Goal: Transaction & Acquisition: Purchase product/service

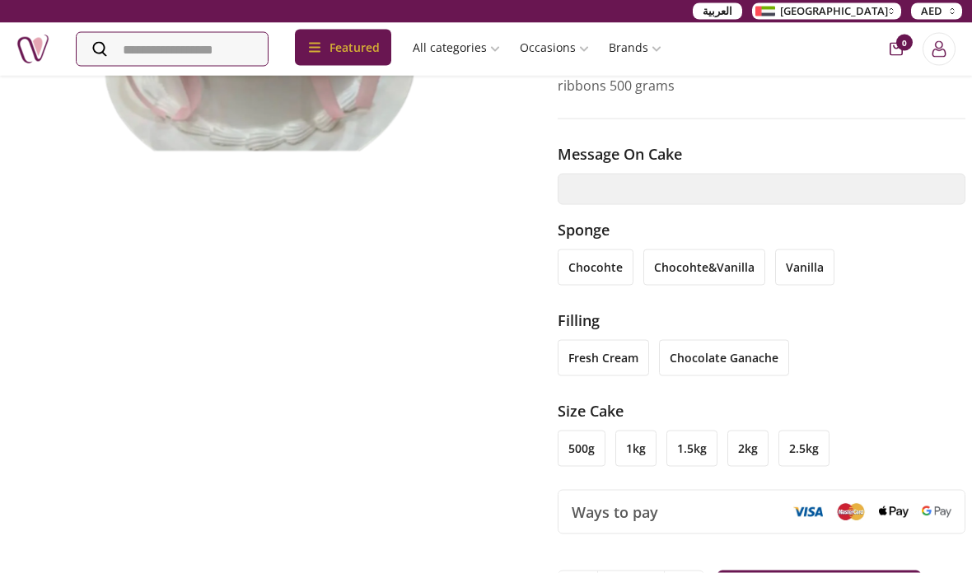
scroll to position [382, 0]
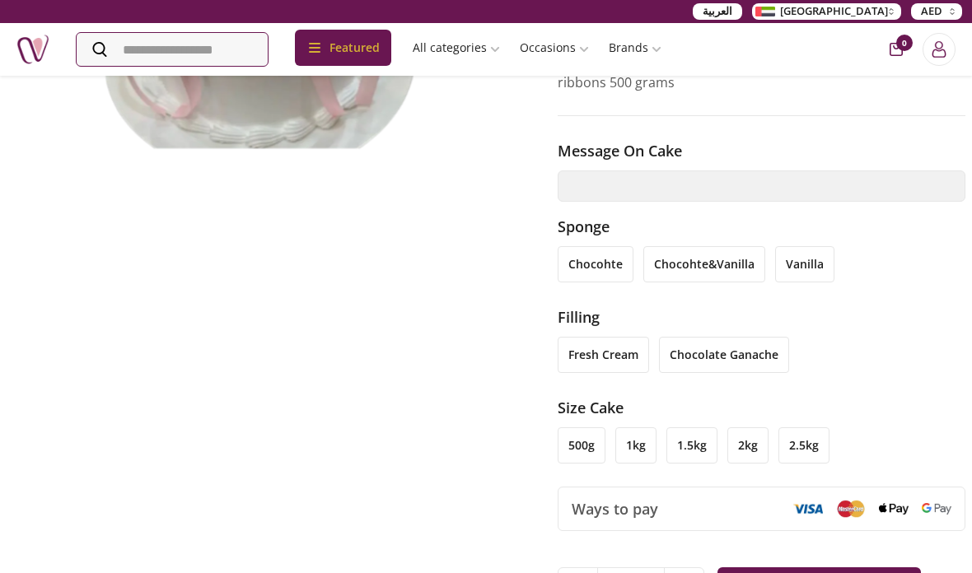
click at [641, 427] on li "1kg" at bounding box center [635, 445] width 41 height 36
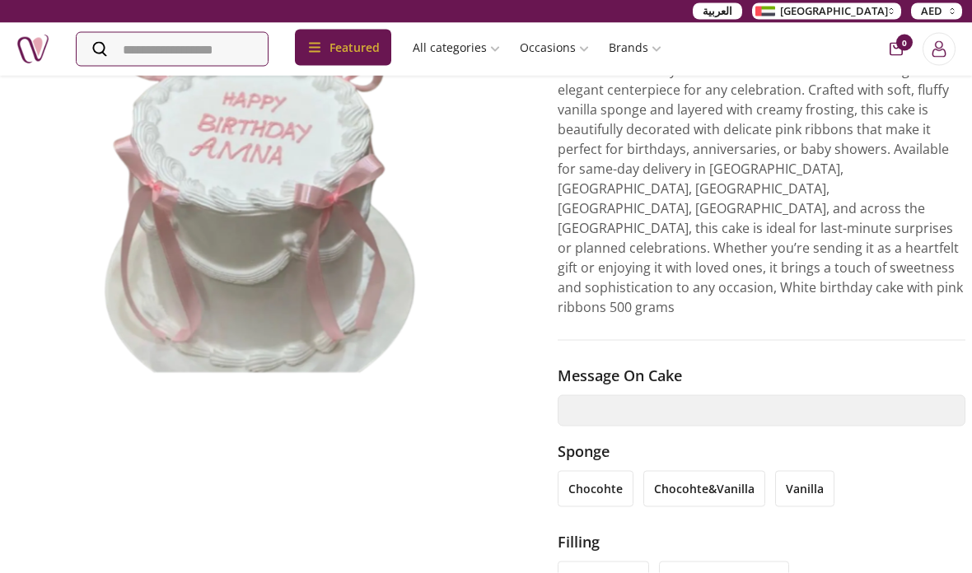
scroll to position [185, 0]
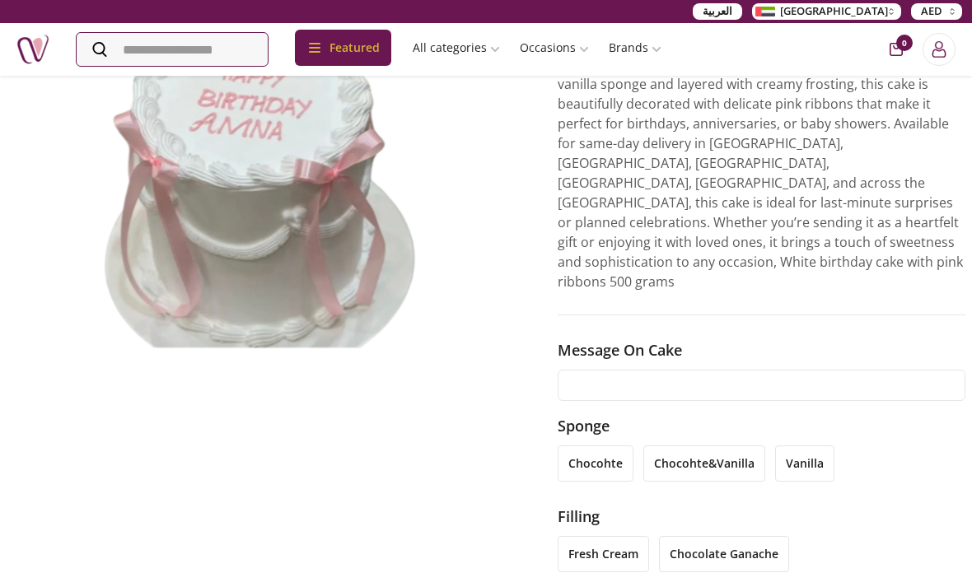
click at [705, 370] on input "text" at bounding box center [761, 385] width 408 height 31
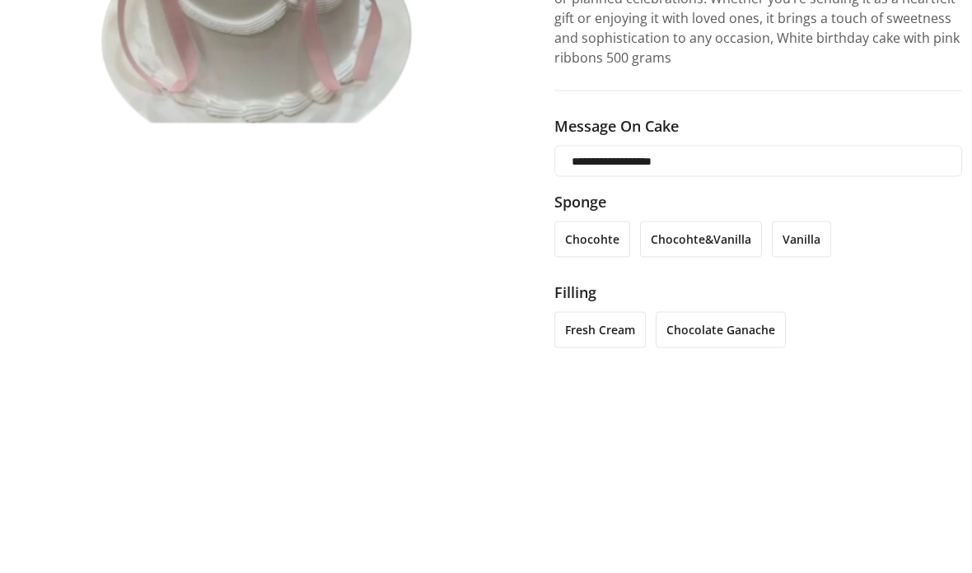
type input "**********"
click at [194, 179] on img at bounding box center [262, 164] width 518 height 399
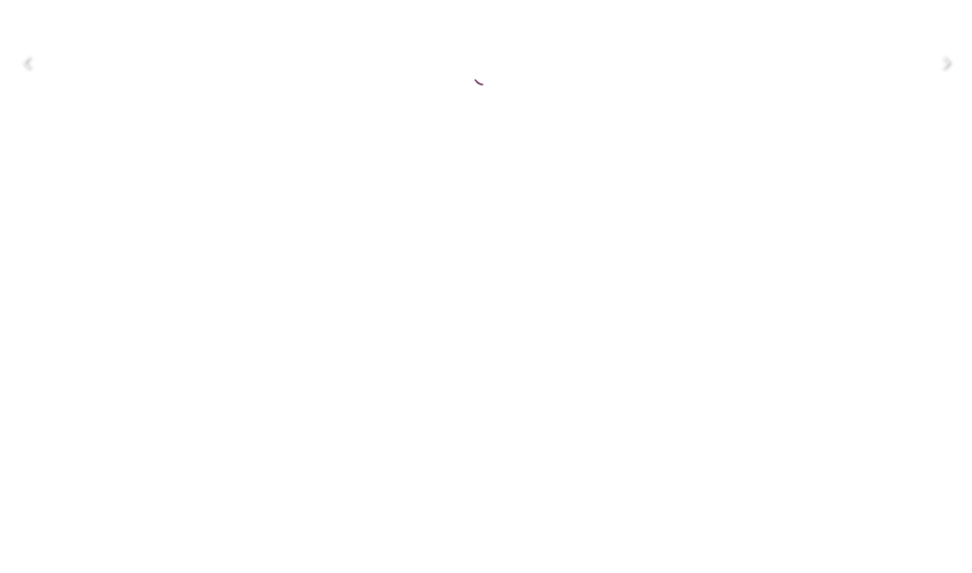
scroll to position [410, 3]
click at [949, 25] on icon "Close" at bounding box center [945, 26] width 26 height 26
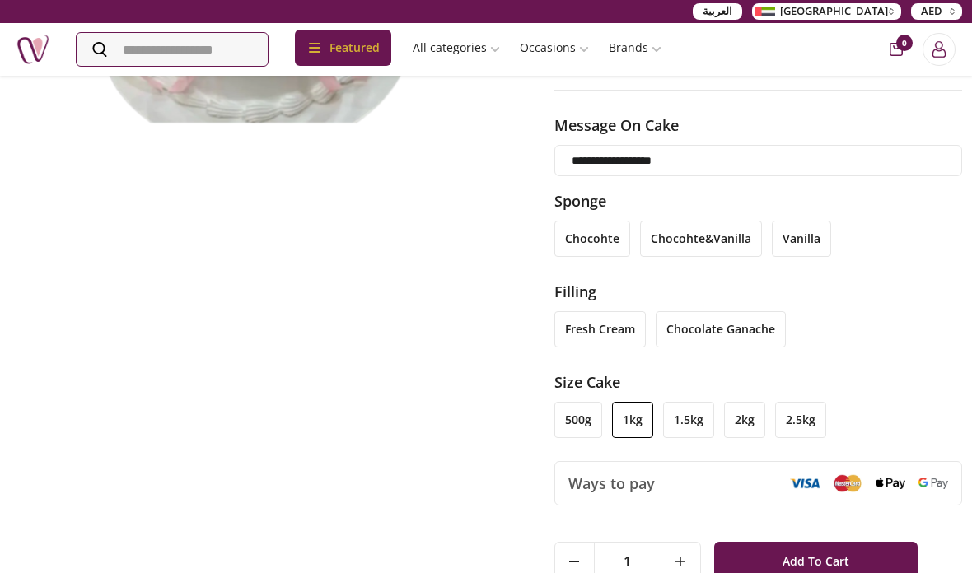
click at [745, 145] on input "**********" at bounding box center [758, 160] width 408 height 31
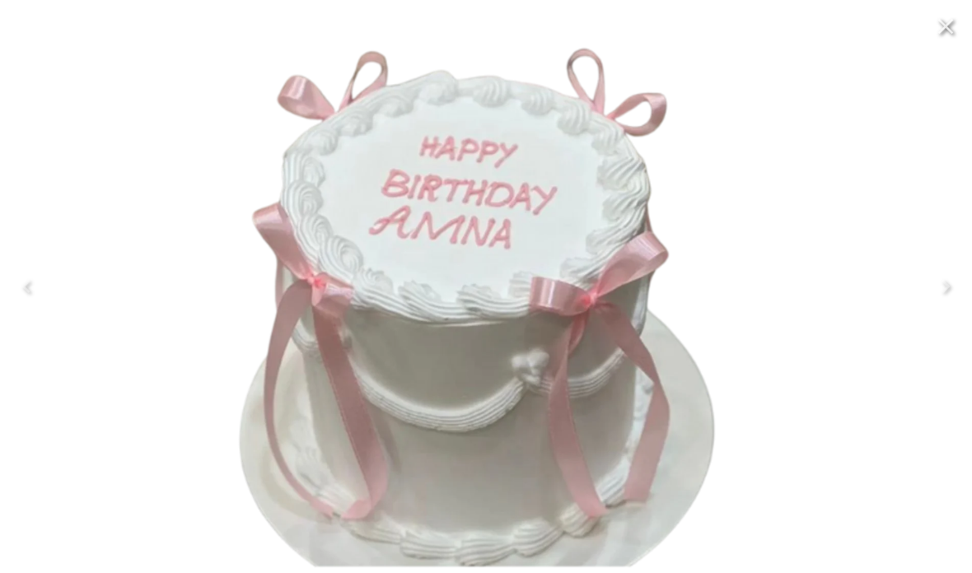
click at [963, 30] on button "Close" at bounding box center [945, 27] width 40 height 40
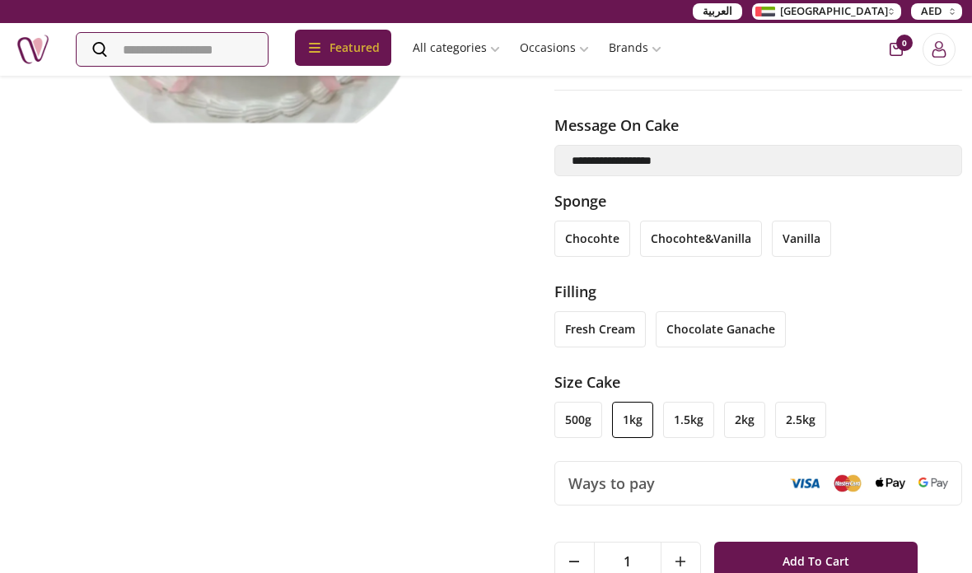
click at [736, 221] on li "chocohte&vanilla" at bounding box center [701, 239] width 122 height 36
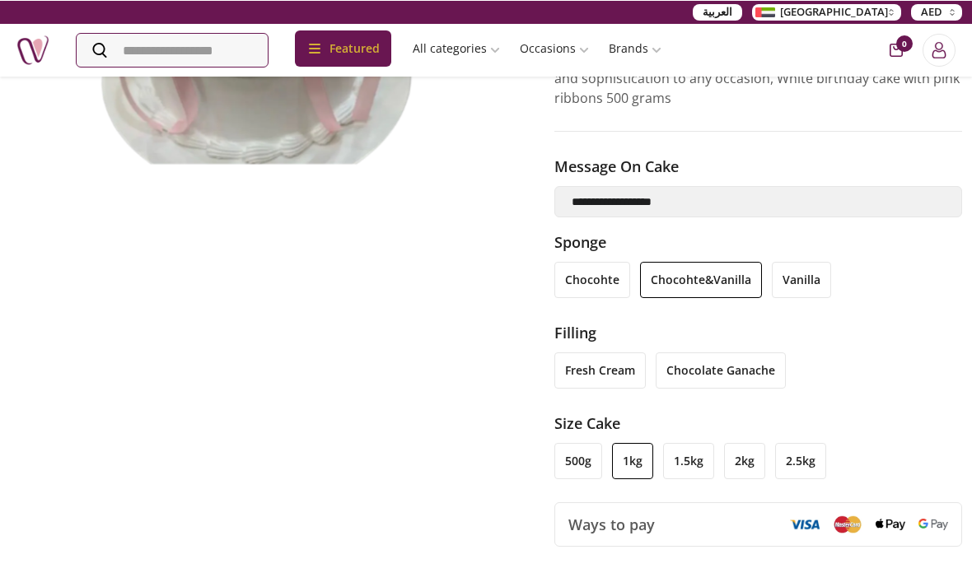
click at [596, 261] on li "chocohte" at bounding box center [592, 279] width 76 height 36
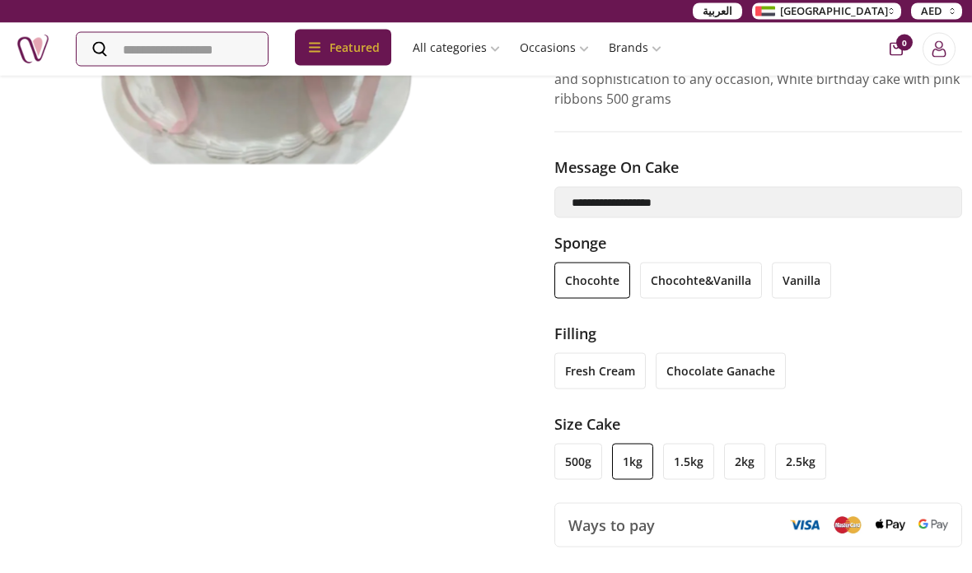
click at [610, 353] on li "fresh cream" at bounding box center [599, 371] width 91 height 36
click at [695, 263] on li "chocohte&vanilla" at bounding box center [701, 281] width 122 height 36
click at [720, 263] on li "chocohte&vanilla" at bounding box center [701, 281] width 122 height 36
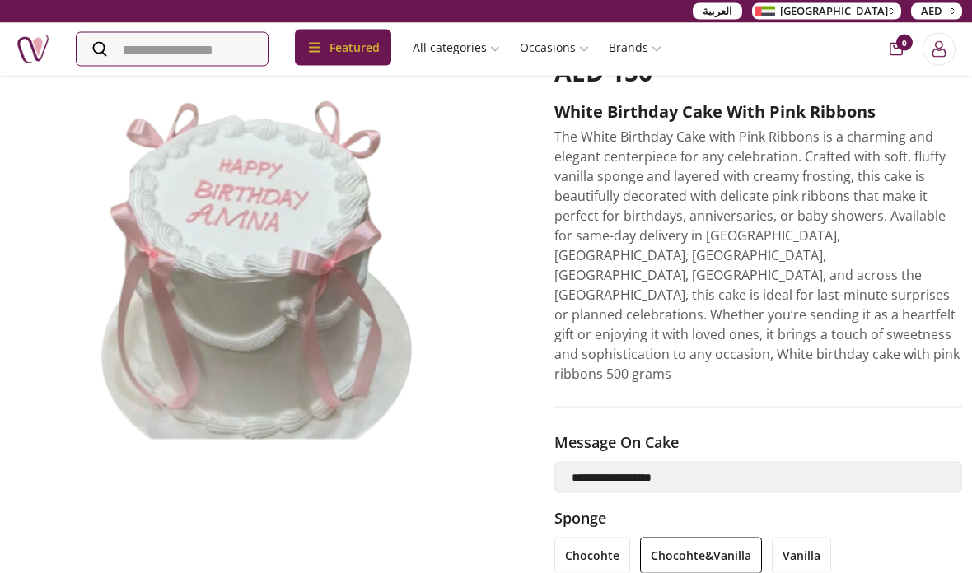
scroll to position [0, 3]
